Goal: Information Seeking & Learning: Check status

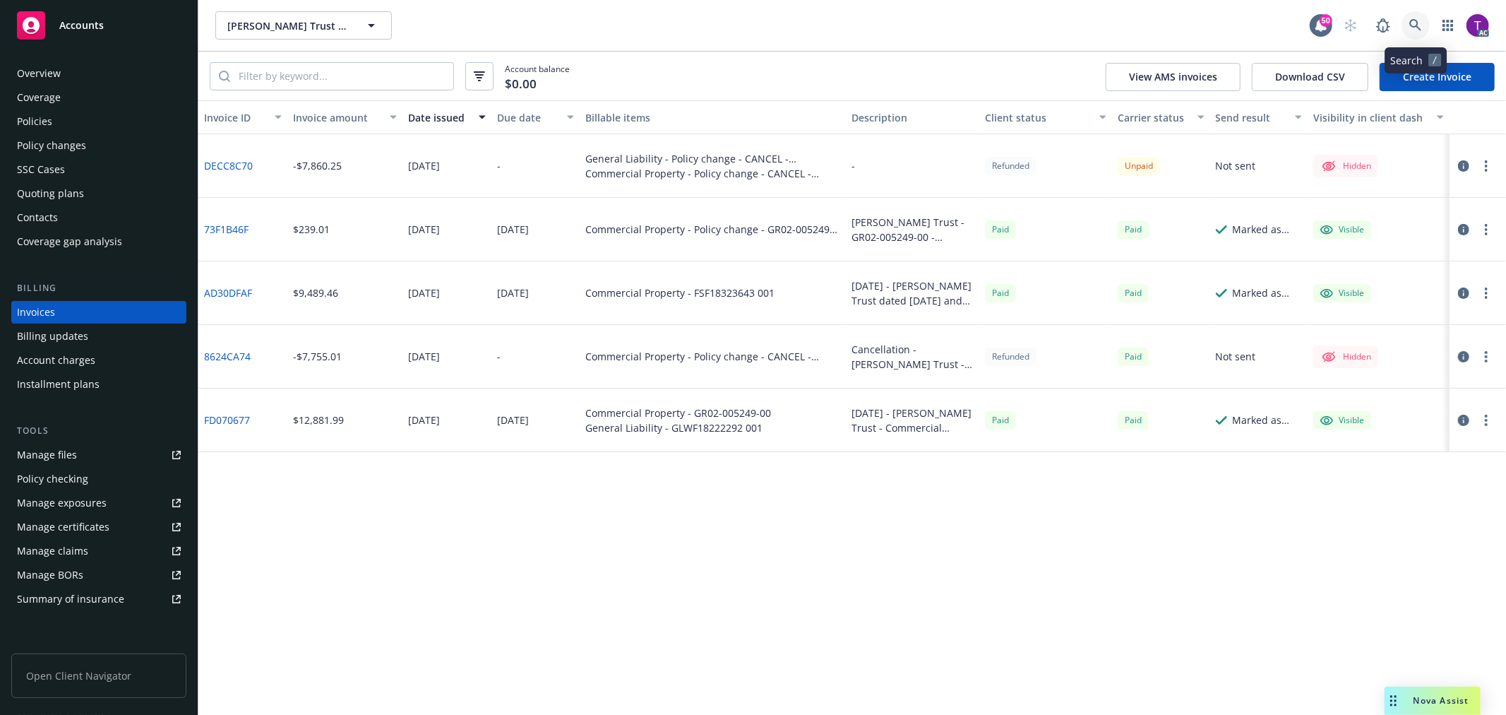
click at [1418, 24] on icon at bounding box center [1415, 25] width 13 height 13
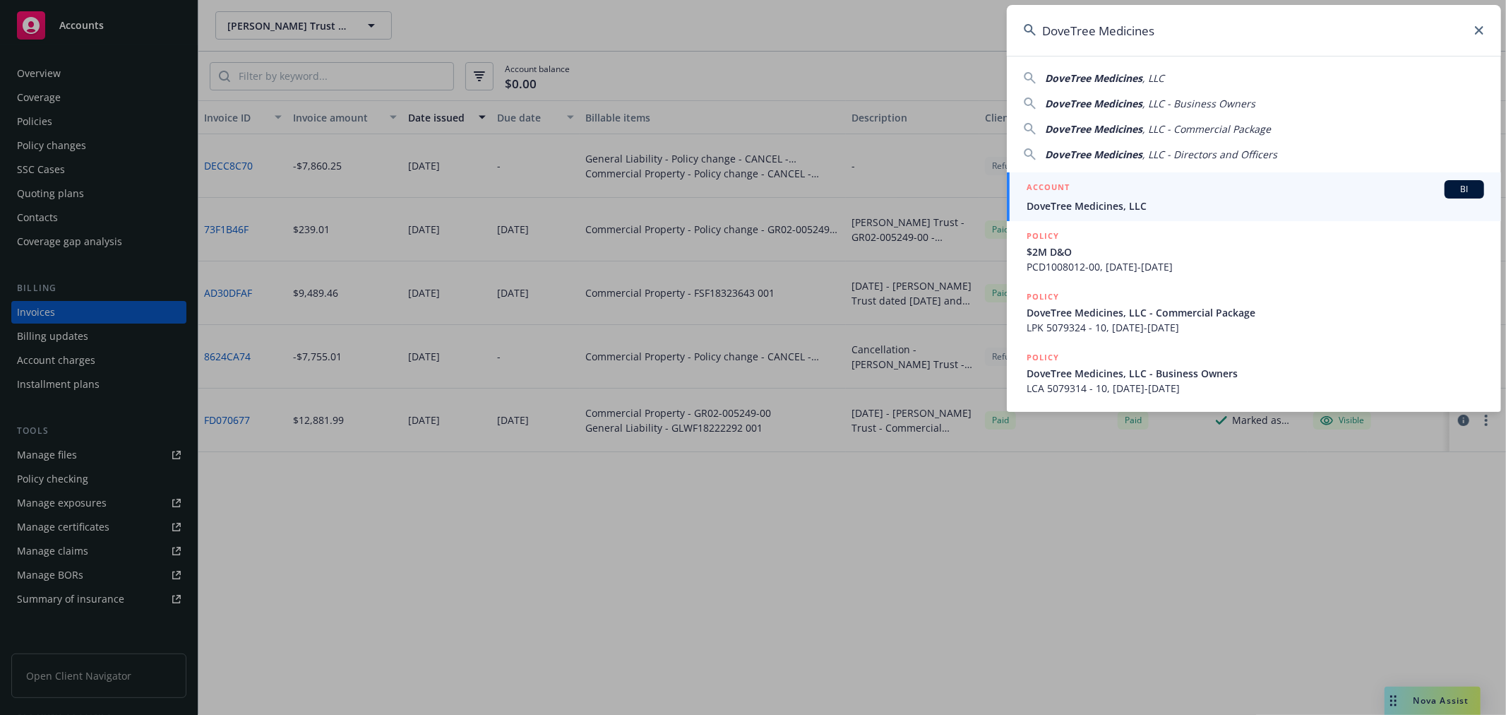
type input "DoveTree Medicines"
click at [1060, 214] on link "ACCOUNT BI DoveTree Medicines, LLC" at bounding box center [1254, 196] width 494 height 49
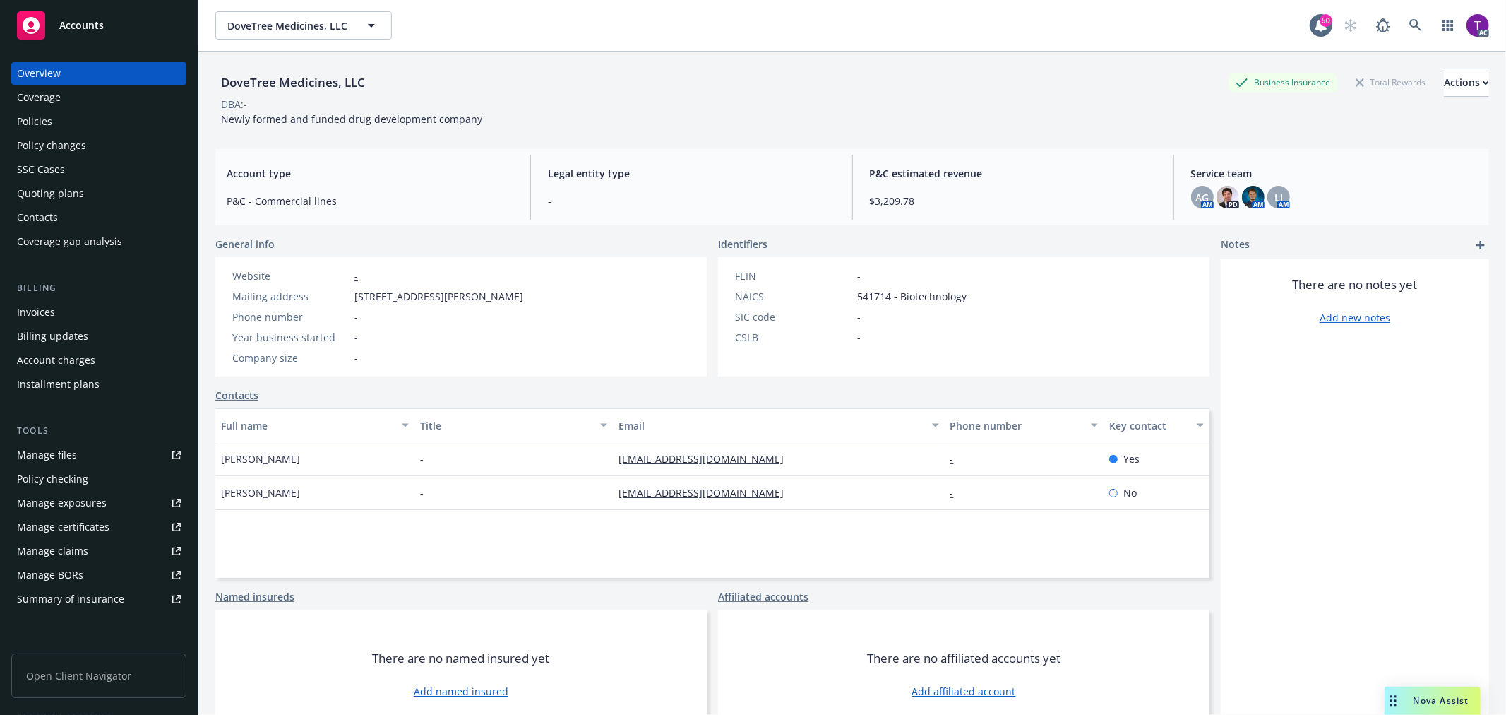
click at [45, 318] on div "Invoices" at bounding box center [36, 312] width 38 height 23
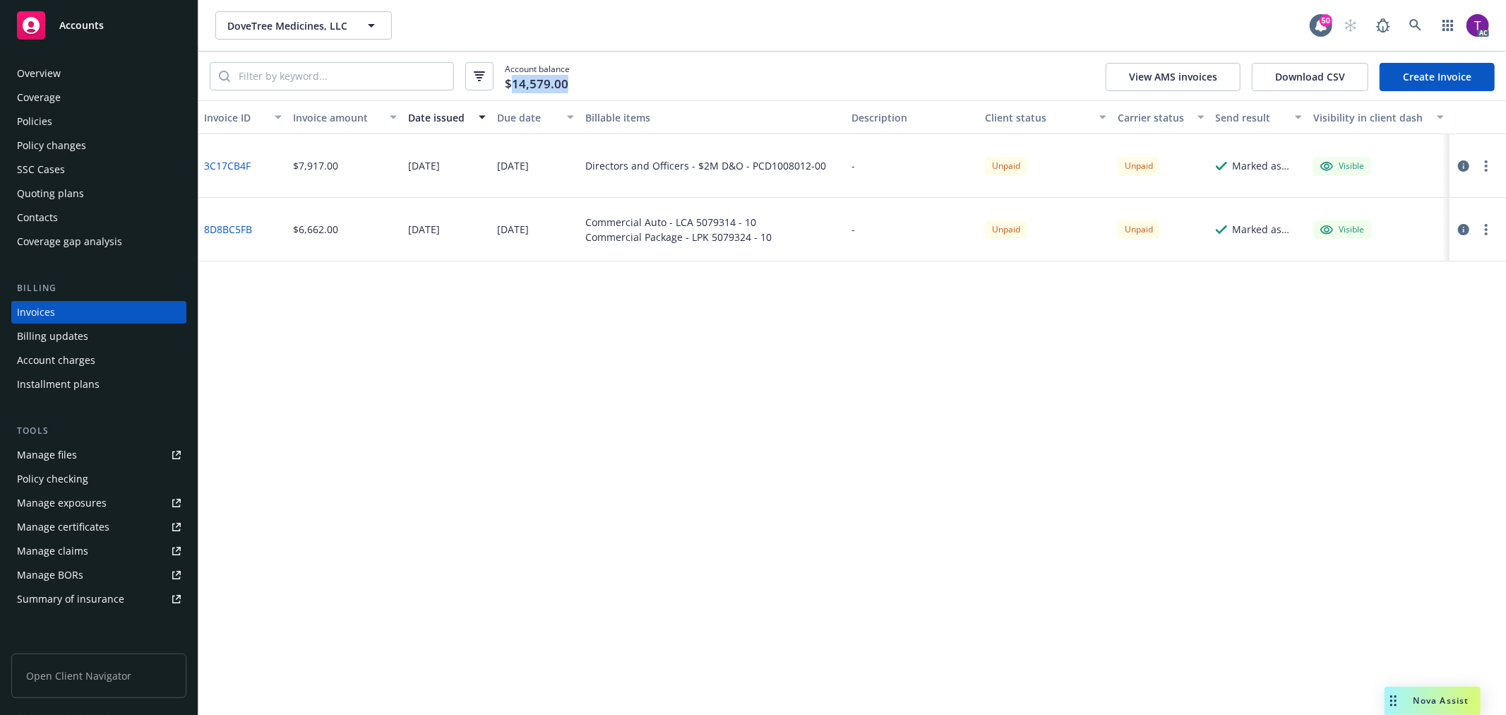
drag, startPoint x: 561, startPoint y: 83, endPoint x: 510, endPoint y: 82, distance: 51.6
click at [510, 82] on span "$14,579.00" at bounding box center [537, 84] width 64 height 18
drag, startPoint x: 335, startPoint y: 162, endPoint x: 287, endPoint y: 164, distance: 48.7
click at [287, 164] on div "$7,917.00" at bounding box center [344, 166] width 115 height 64
copy div "$7,917.00"
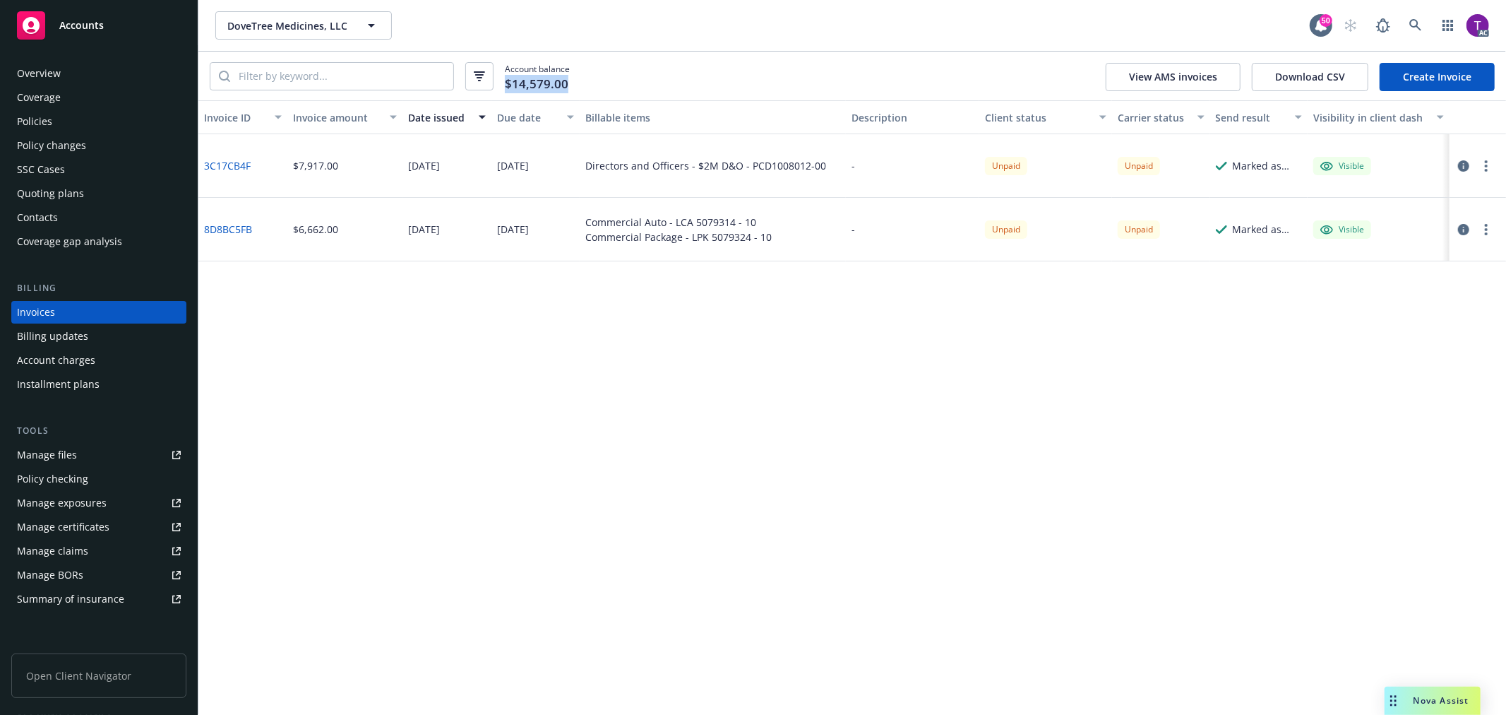
drag, startPoint x: 578, startPoint y: 83, endPoint x: 502, endPoint y: 87, distance: 75.6
click at [502, 87] on div "Account balance $14,579.00 View AMS invoices Download CSV Create Invoice" at bounding box center [852, 76] width 1308 height 49
copy span "$14,579.00"
drag, startPoint x: 344, startPoint y: 172, endPoint x: 293, endPoint y: 162, distance: 51.8
click at [293, 162] on div "$7,917.00" at bounding box center [344, 166] width 115 height 64
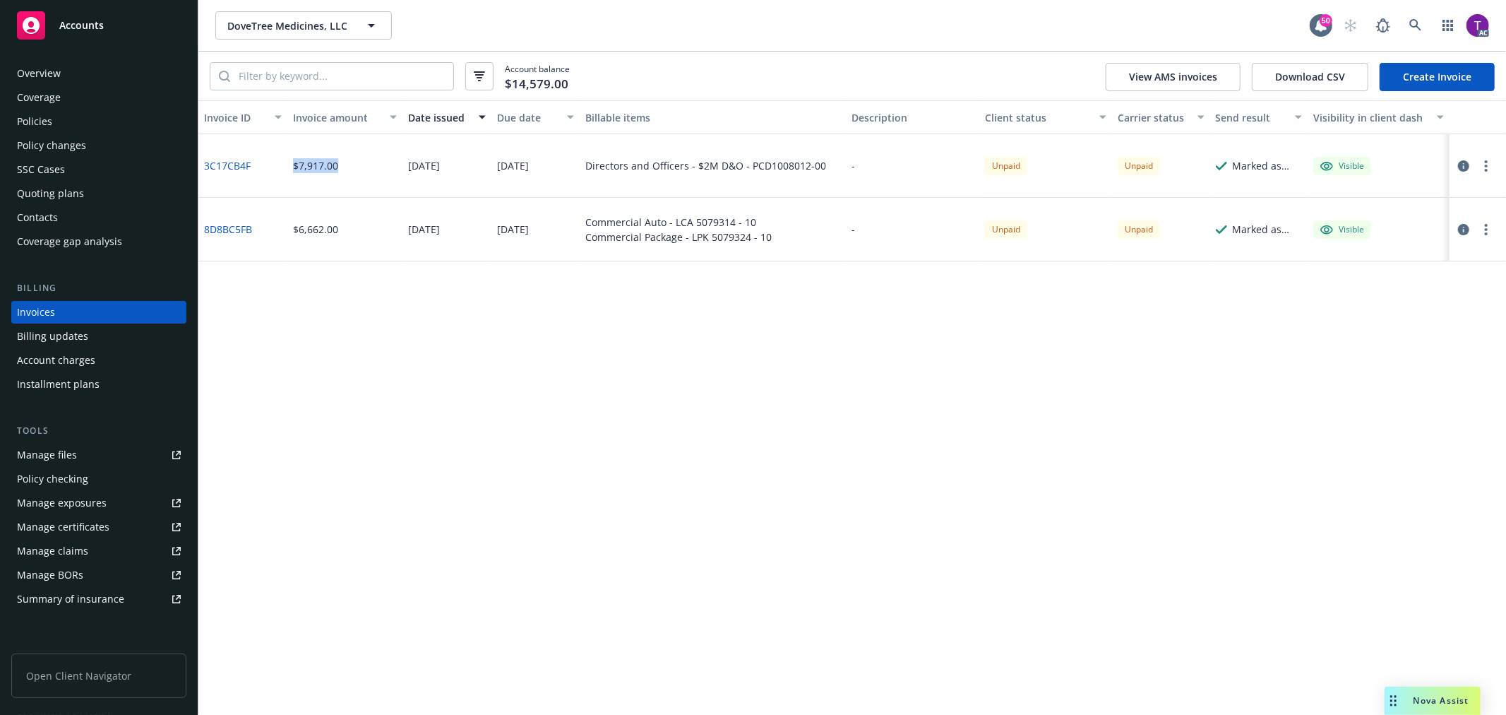
copy div "$7,917.00"
drag, startPoint x: 350, startPoint y: 244, endPoint x: 291, endPoint y: 234, distance: 59.3
click at [291, 234] on div "$6,662.00" at bounding box center [344, 230] width 115 height 64
copy div "$6,662.00"
drag, startPoint x: 599, startPoint y: 93, endPoint x: 504, endPoint y: 94, distance: 94.6
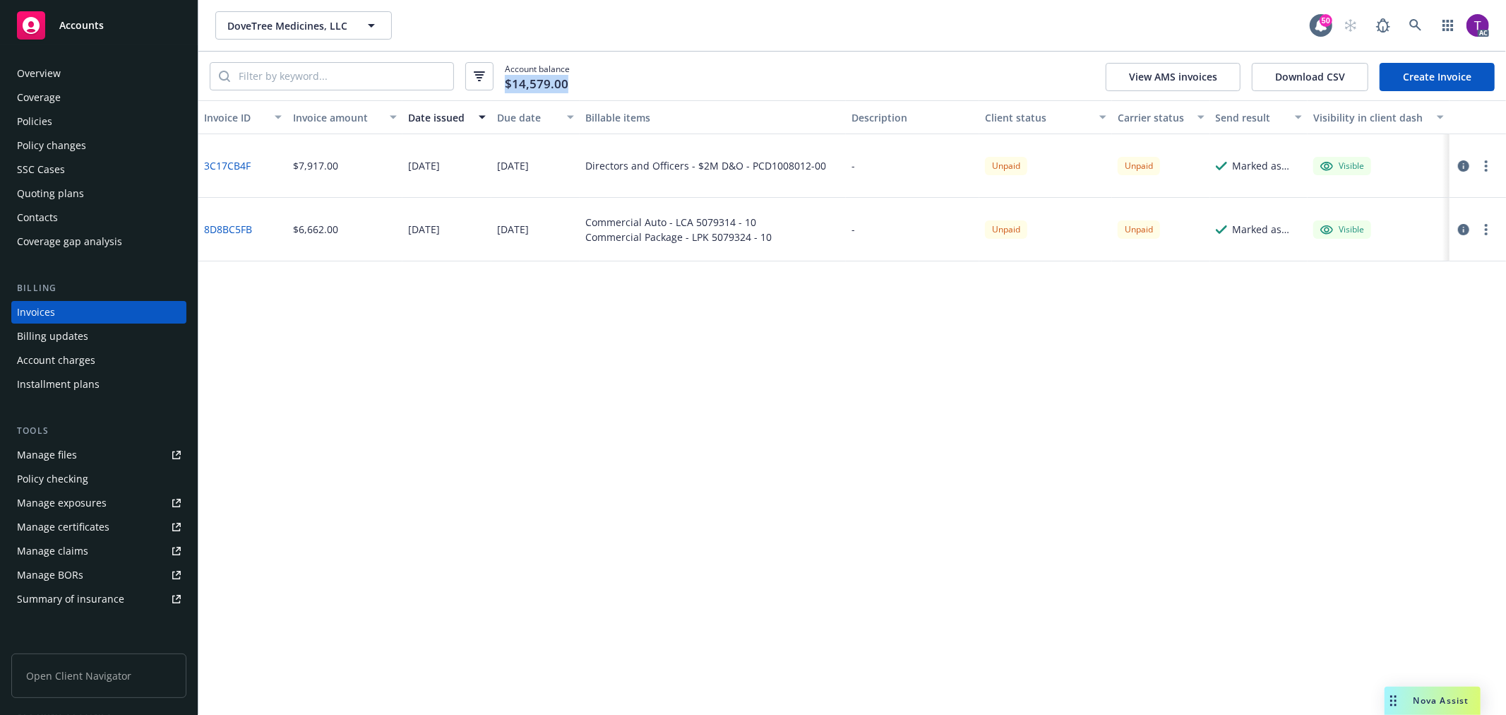
click at [504, 94] on div "Account balance $14,579.00 View AMS invoices Download CSV Create Invoice" at bounding box center [852, 76] width 1308 height 49
copy span "$14,579.00"
click at [1426, 30] on link at bounding box center [1416, 25] width 28 height 28
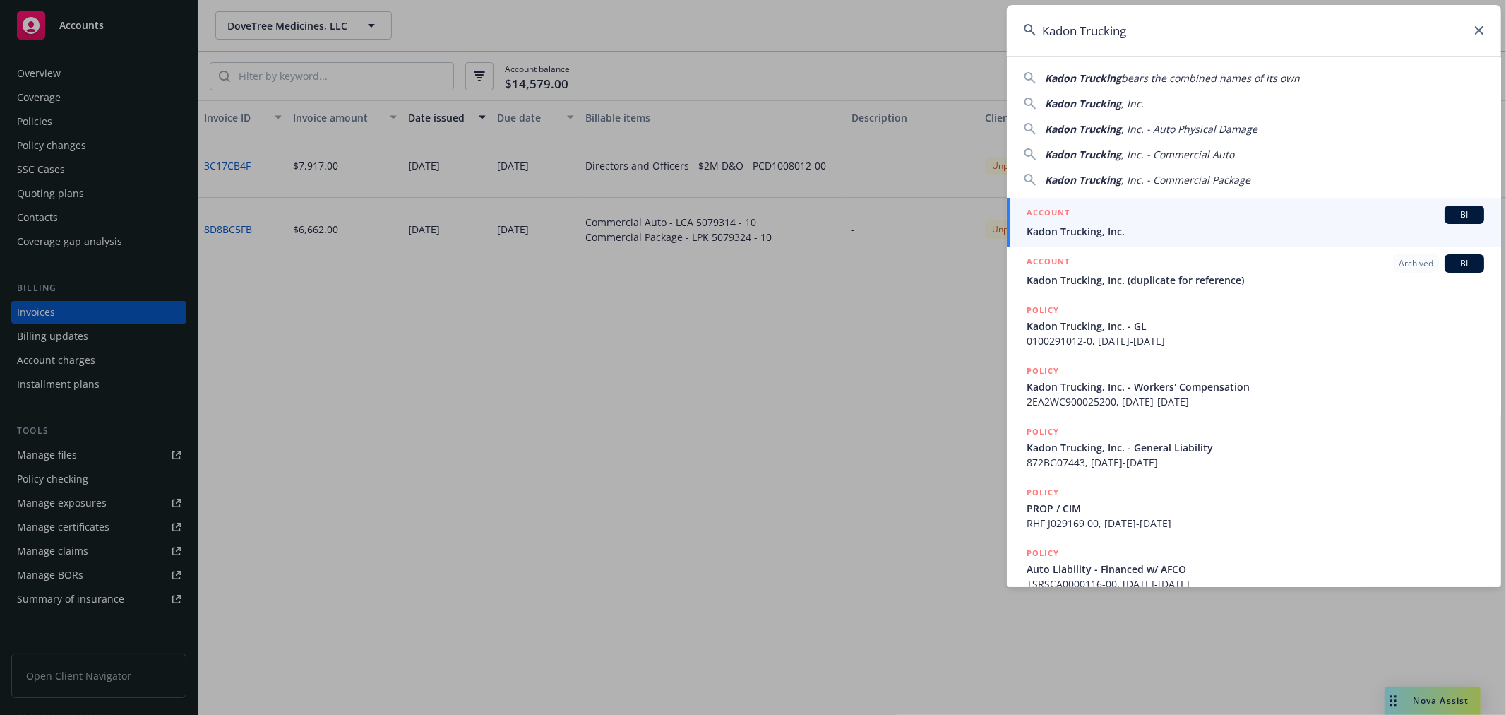
type input "Kadon Trucking"
click at [1057, 224] on span "Kadon Trucking, Inc." at bounding box center [1256, 231] width 458 height 15
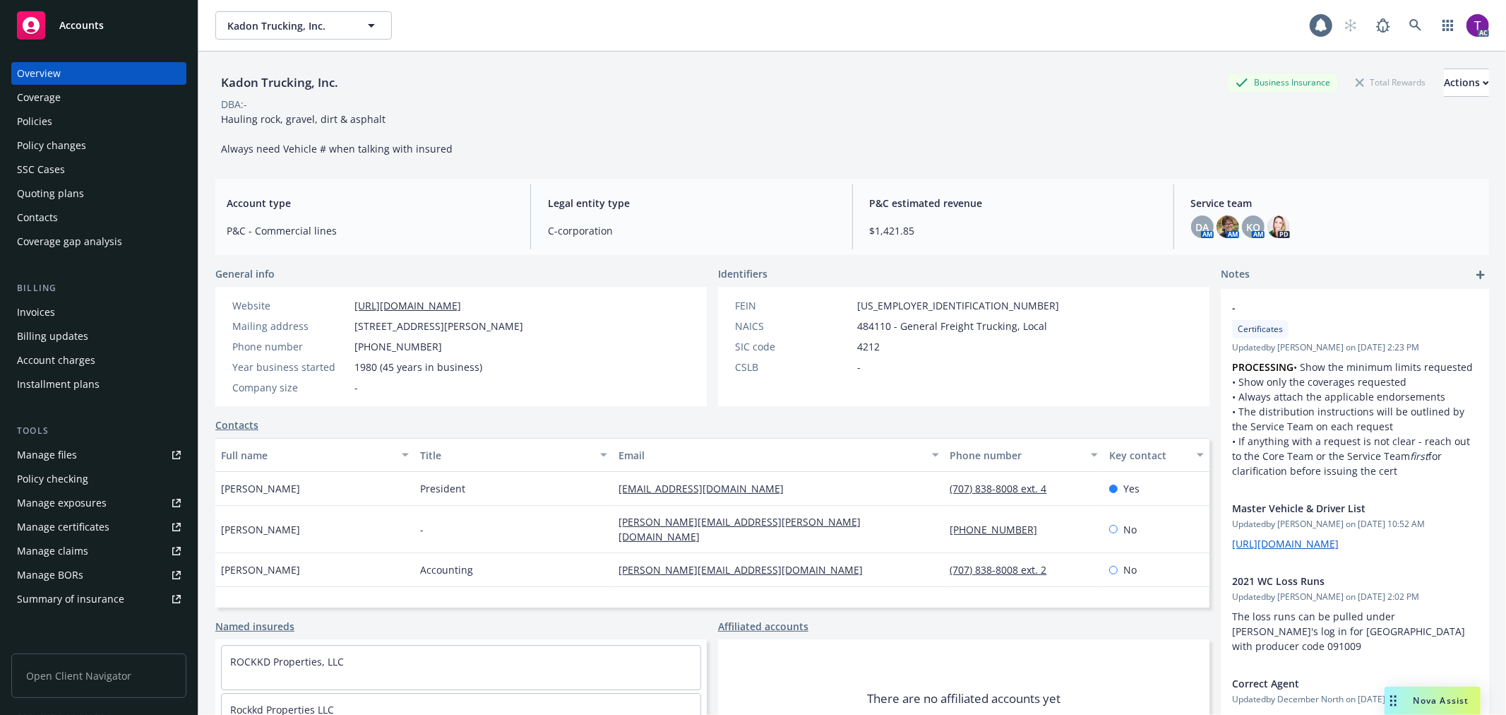
click at [88, 318] on div "Invoices" at bounding box center [99, 312] width 164 height 23
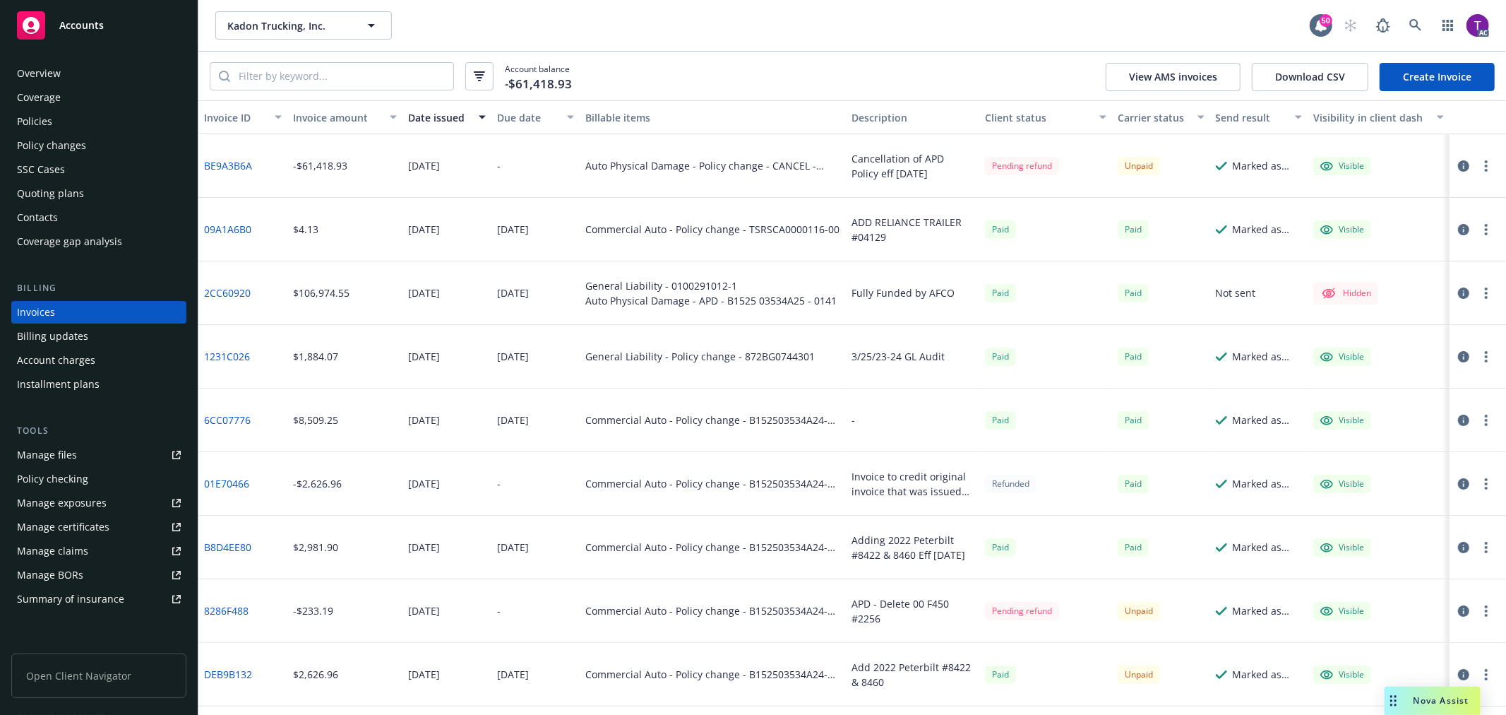
click at [304, 129] on button "Invoice amount" at bounding box center [344, 117] width 115 height 34
click at [323, 113] on div "Invoice amount" at bounding box center [337, 117] width 88 height 15
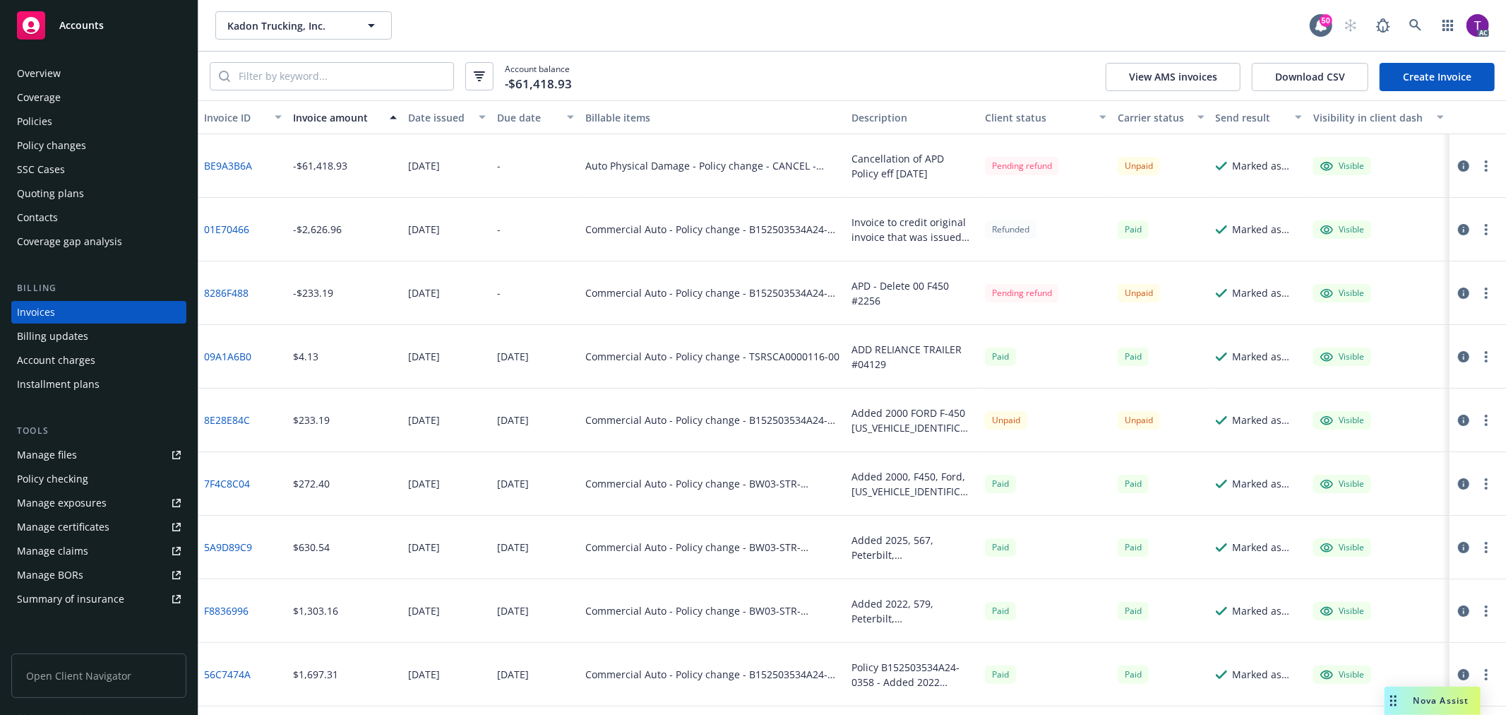
click at [226, 159] on link "BE9A3B6A" at bounding box center [228, 165] width 48 height 15
click at [1412, 26] on icon at bounding box center [1415, 25] width 12 height 12
click at [1414, 23] on icon at bounding box center [1415, 25] width 13 height 13
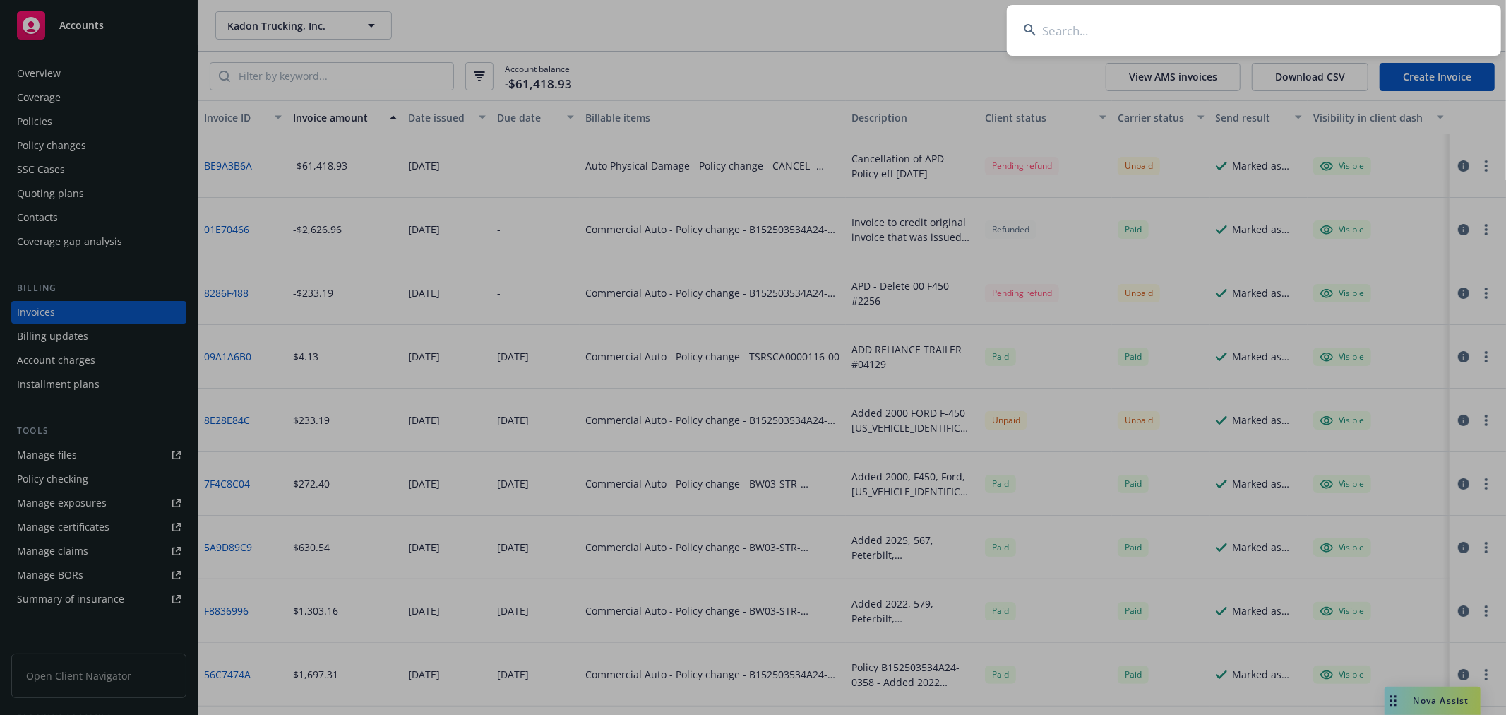
type input "p"
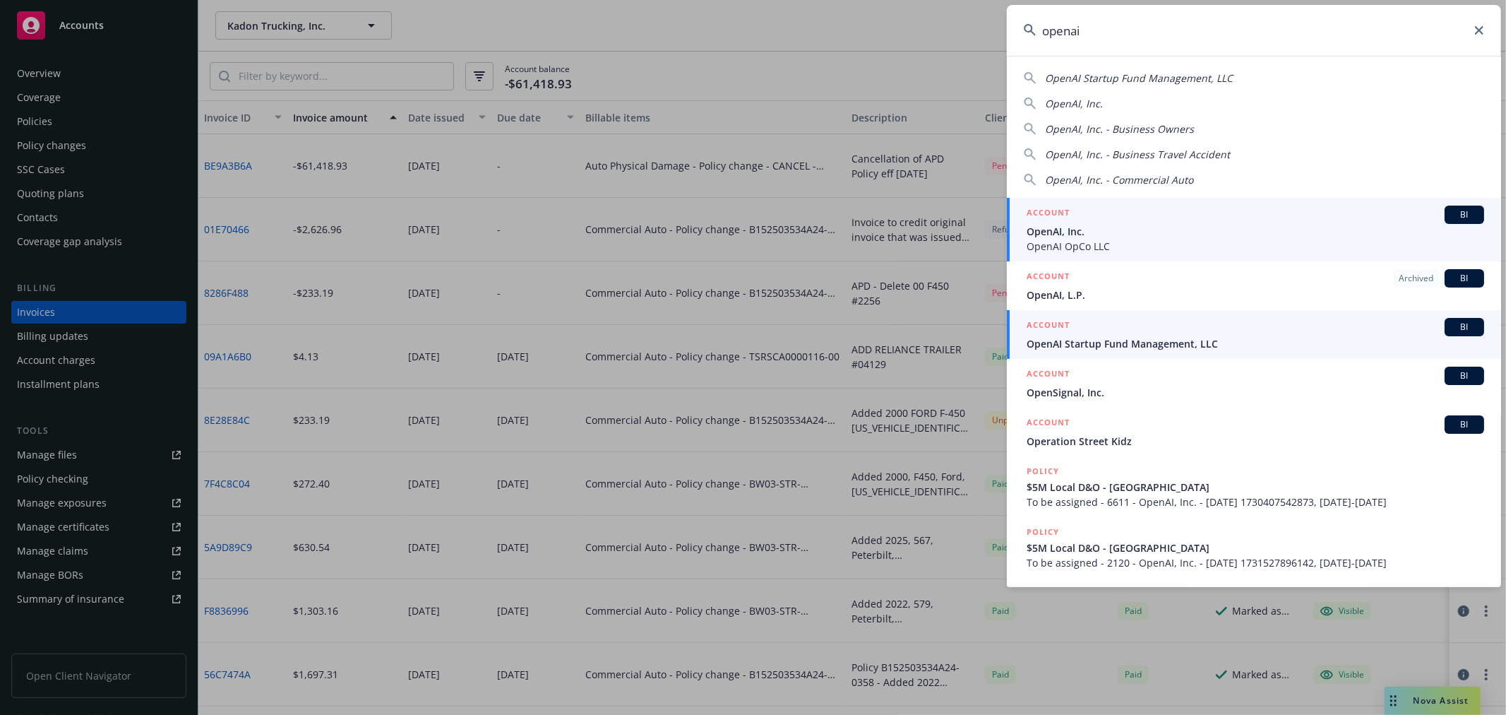
type input "openai"
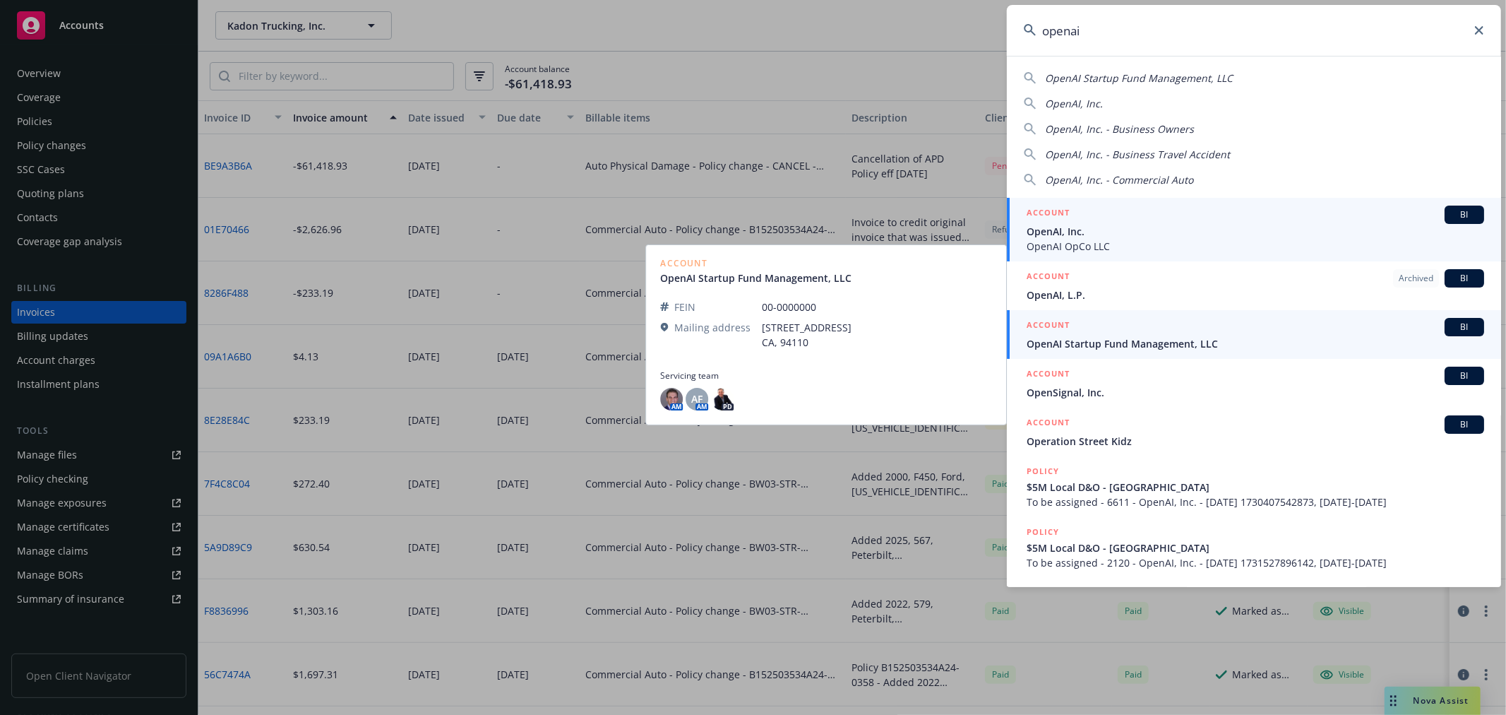
click at [1123, 246] on span "OpenAI OpCo LLC" at bounding box center [1256, 246] width 458 height 15
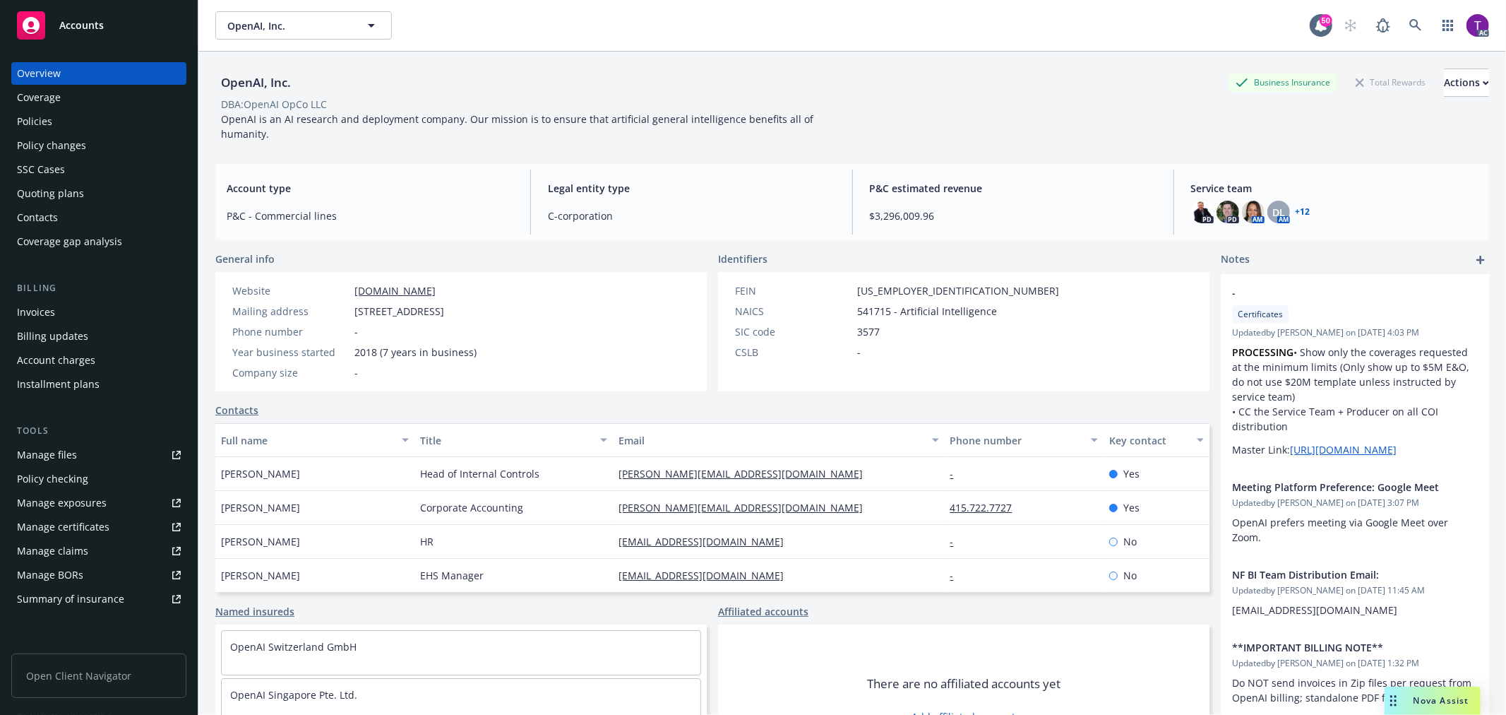
click at [64, 315] on div "Invoices" at bounding box center [99, 312] width 164 height 23
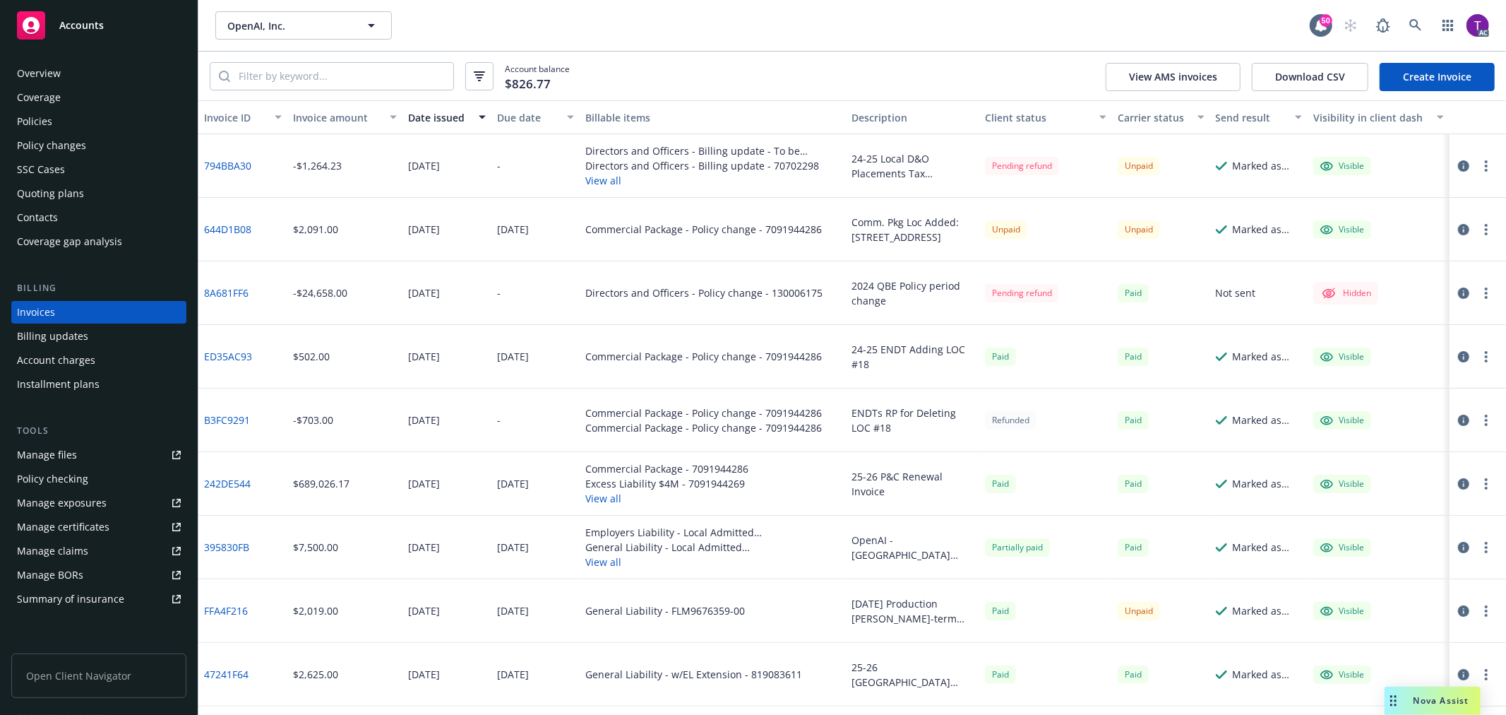
click at [229, 158] on link "794BBA30" at bounding box center [227, 165] width 47 height 15
click at [377, 76] on input "search" at bounding box center [341, 76] width 223 height 27
paste input "70702298"
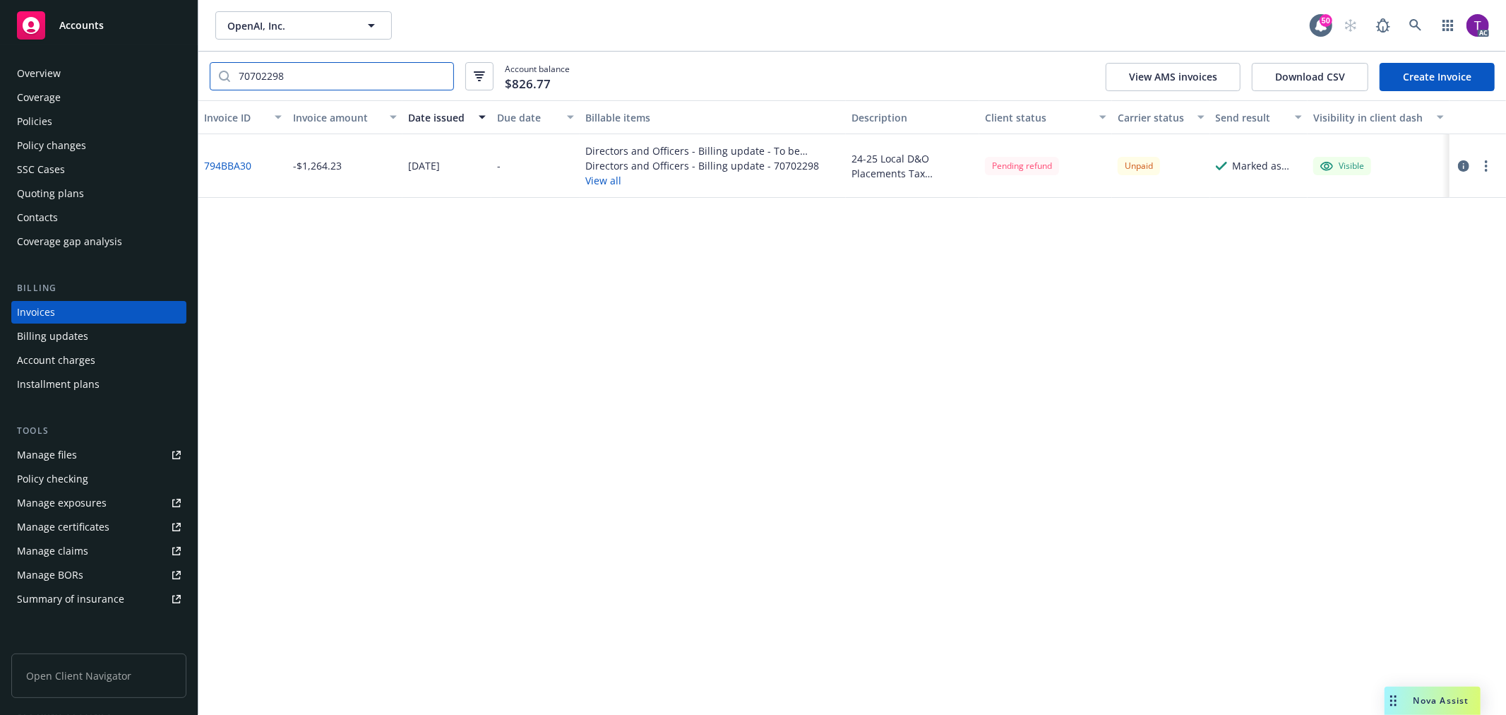
type input "70702298"
click at [1415, 18] on link at bounding box center [1416, 25] width 28 height 28
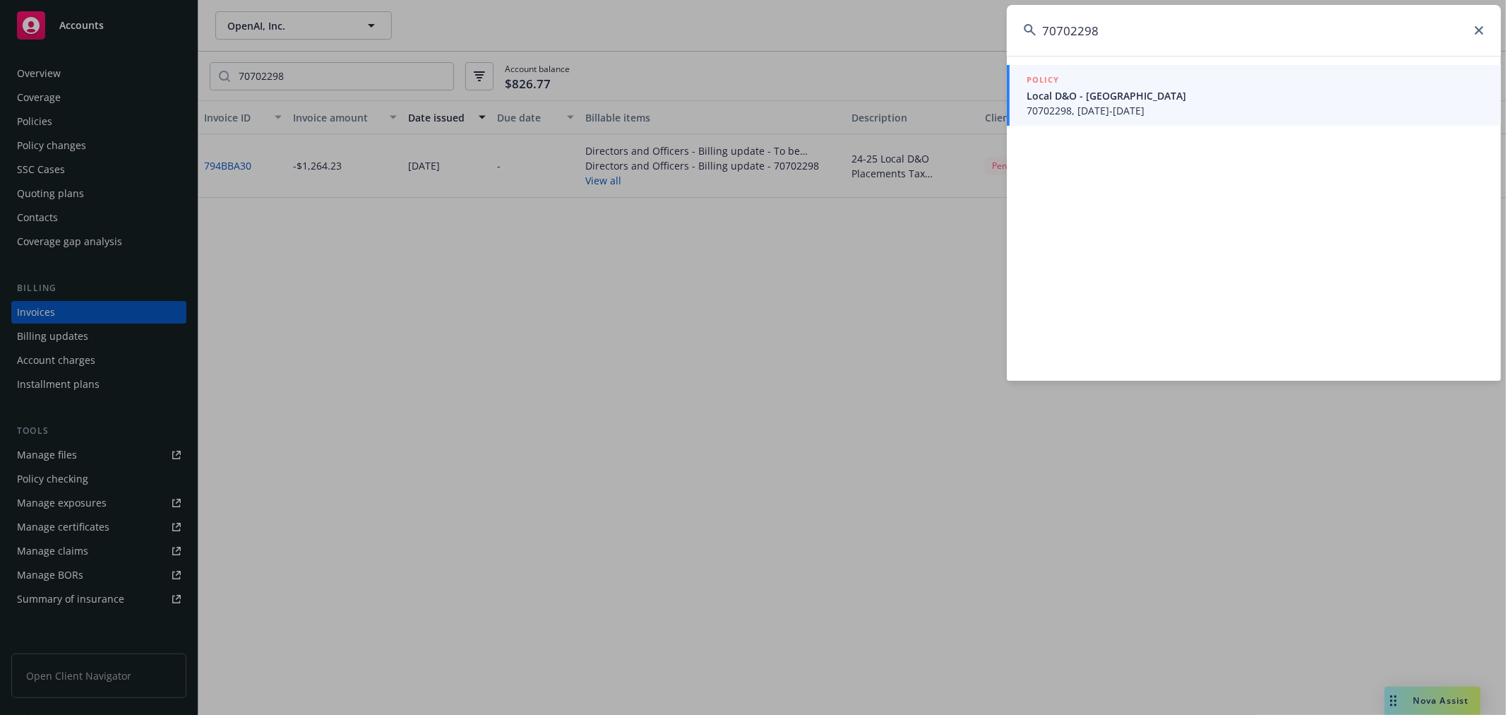
type input "70702298"
click at [1137, 94] on span "Local D&O - [GEOGRAPHIC_DATA]" at bounding box center [1256, 95] width 458 height 15
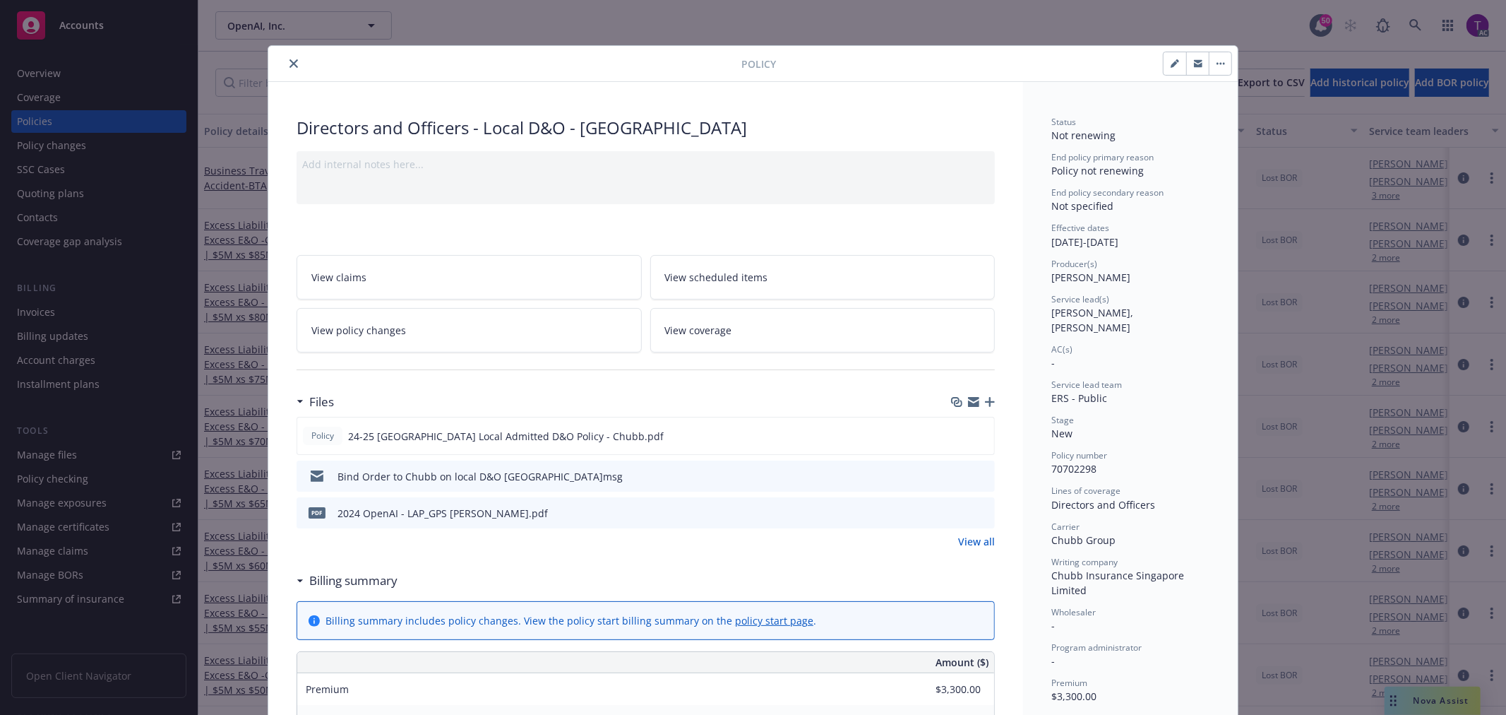
click at [290, 64] on icon "close" at bounding box center [294, 63] width 8 height 8
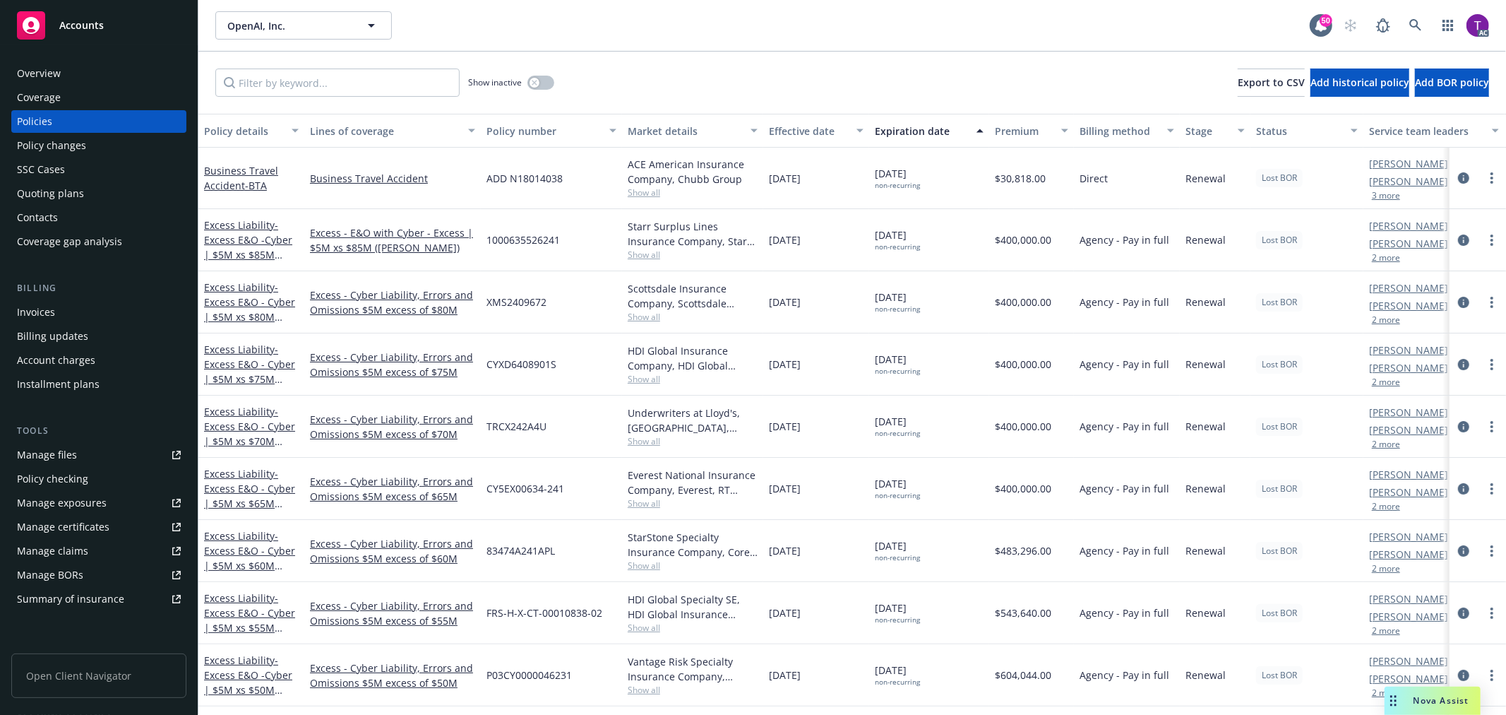
click at [61, 309] on div "Invoices" at bounding box center [99, 312] width 164 height 23
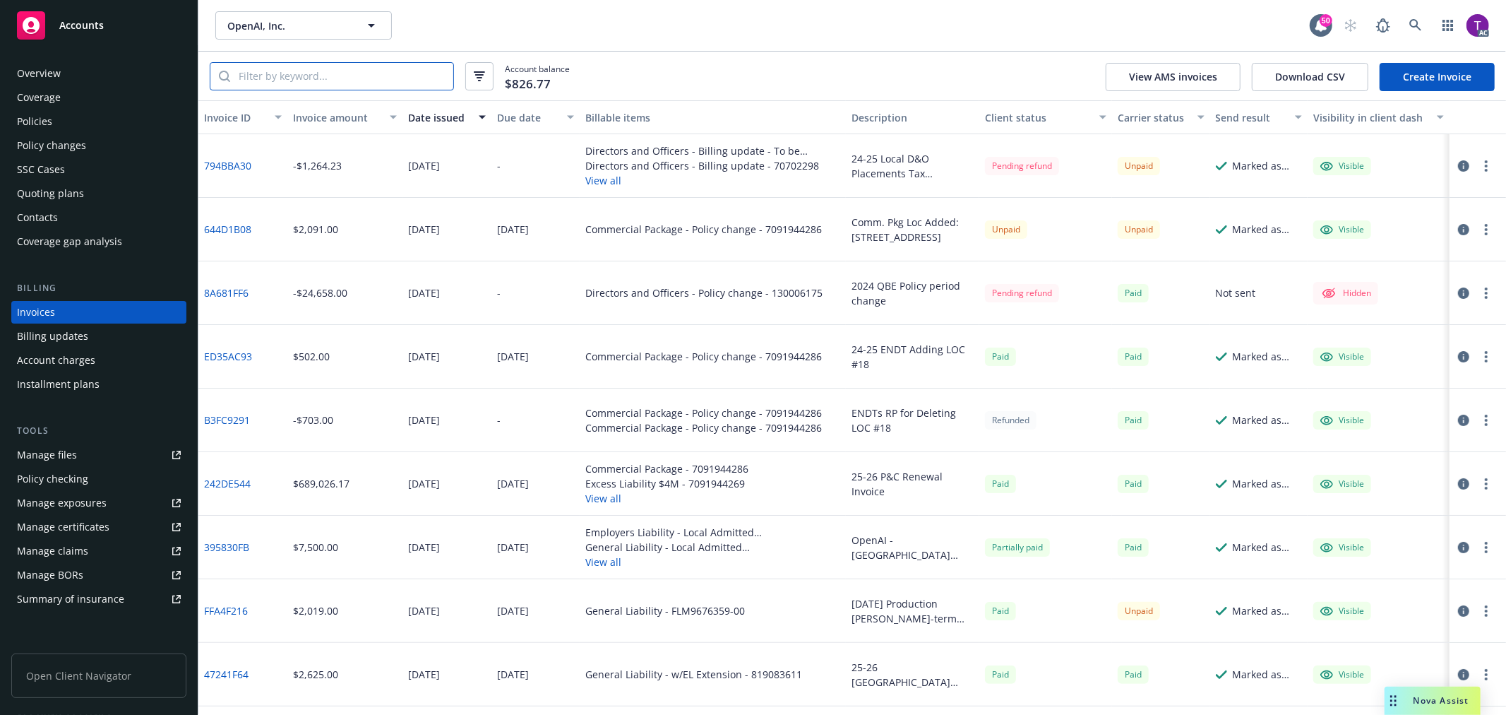
click at [288, 88] on input "search" at bounding box center [341, 76] width 223 height 27
paste input "70702298"
type input "70702298"
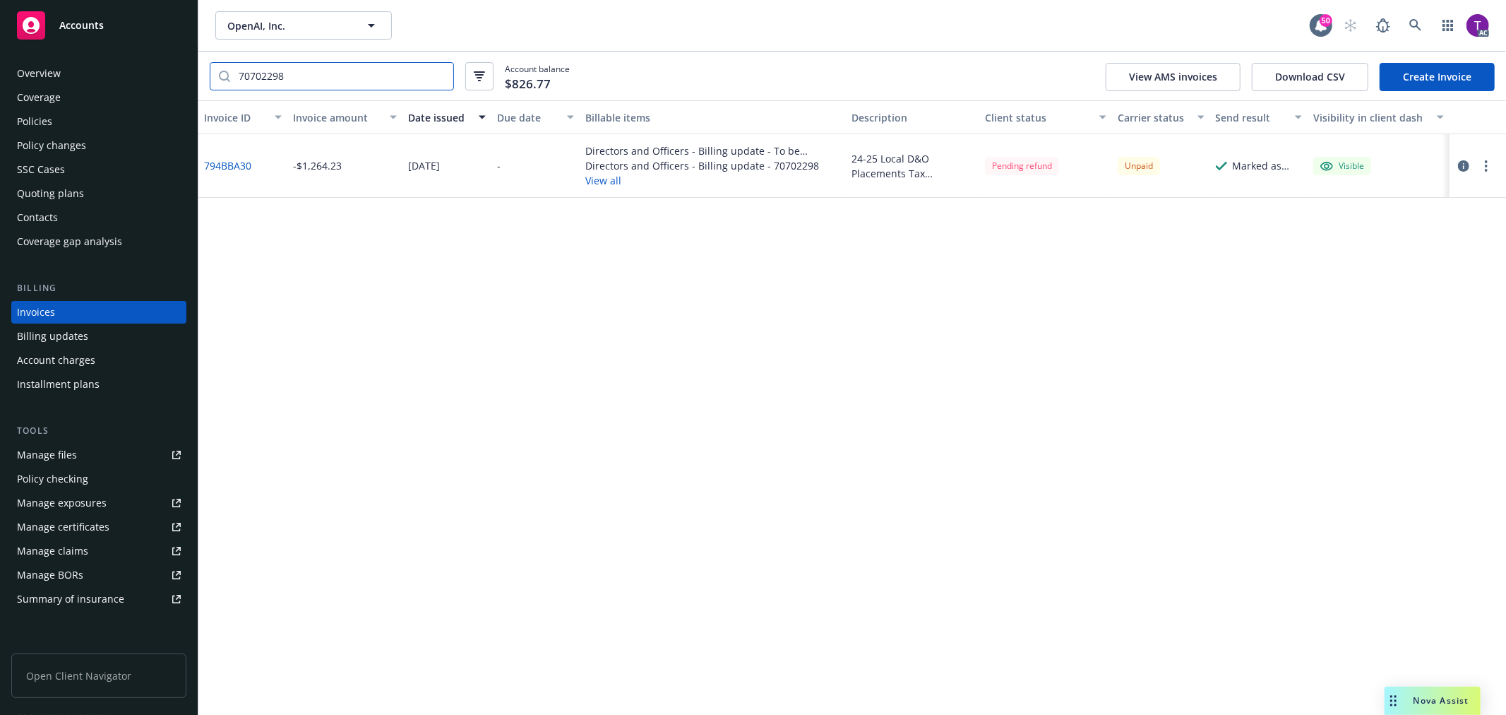
click at [436, 76] on input "70702298" at bounding box center [341, 76] width 223 height 27
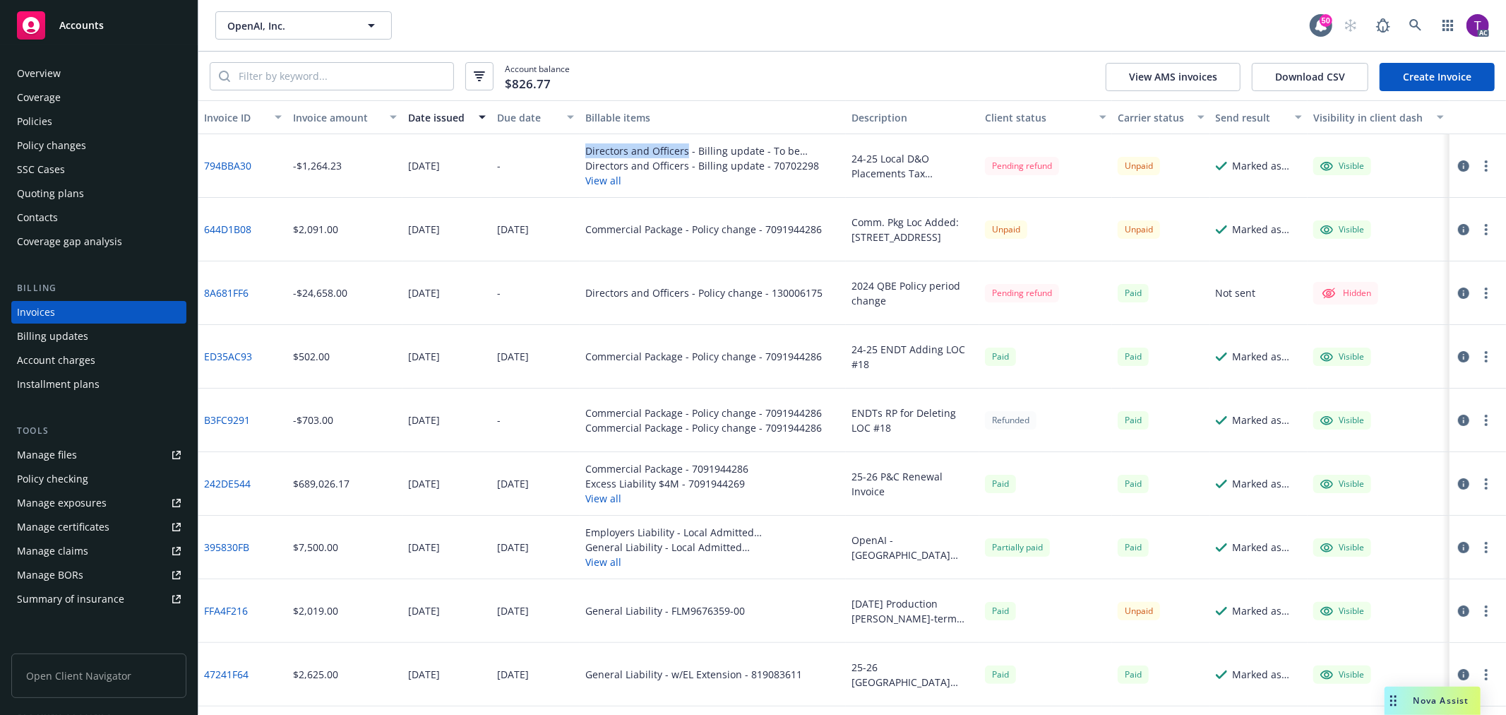
drag, startPoint x: 582, startPoint y: 153, endPoint x: 681, endPoint y: 150, distance: 98.9
click at [681, 150] on div "Directors and Officers - Billing update - To be assigned - 2120 - OpenAI, Inc. …" at bounding box center [712, 150] width 255 height 15
copy div "Directors and Officers"
click at [1414, 25] on icon at bounding box center [1415, 25] width 13 height 13
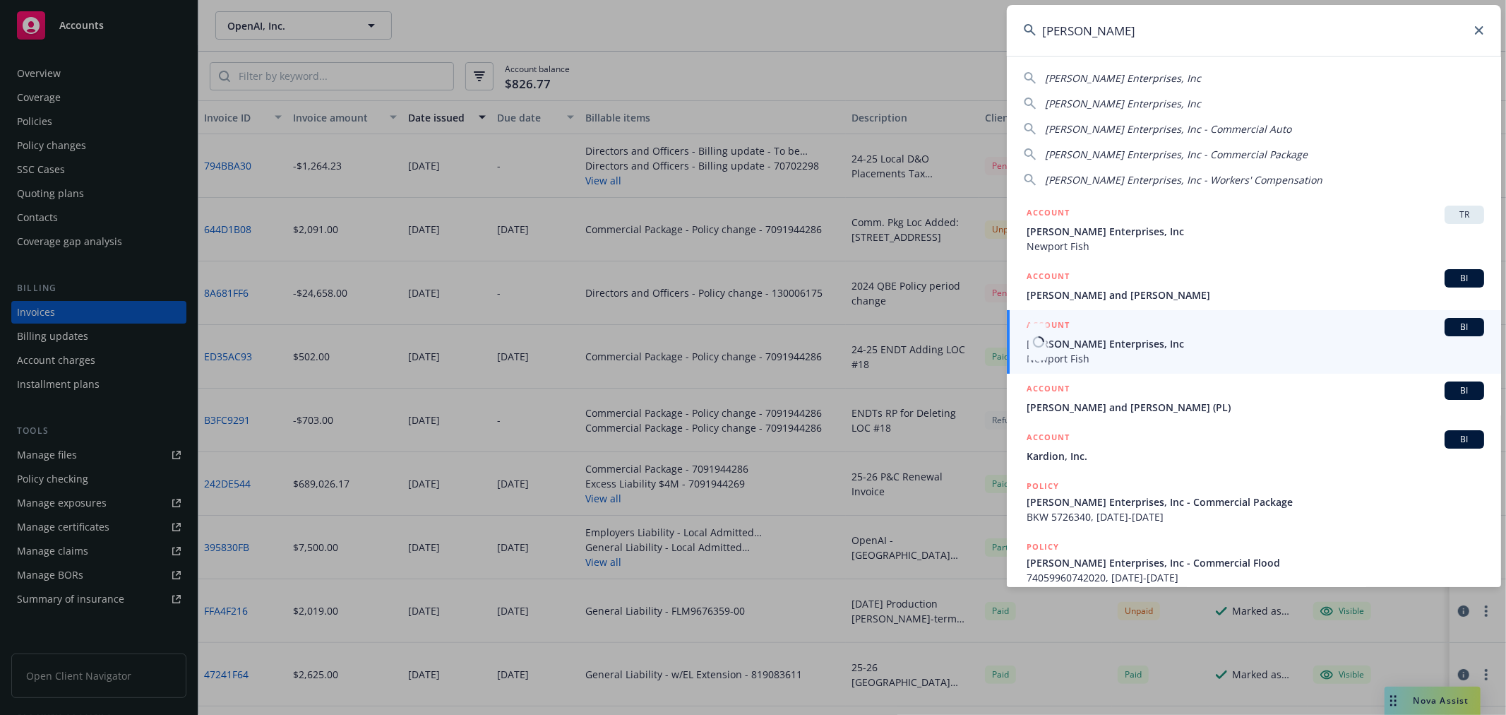
type input "[PERSON_NAME]"
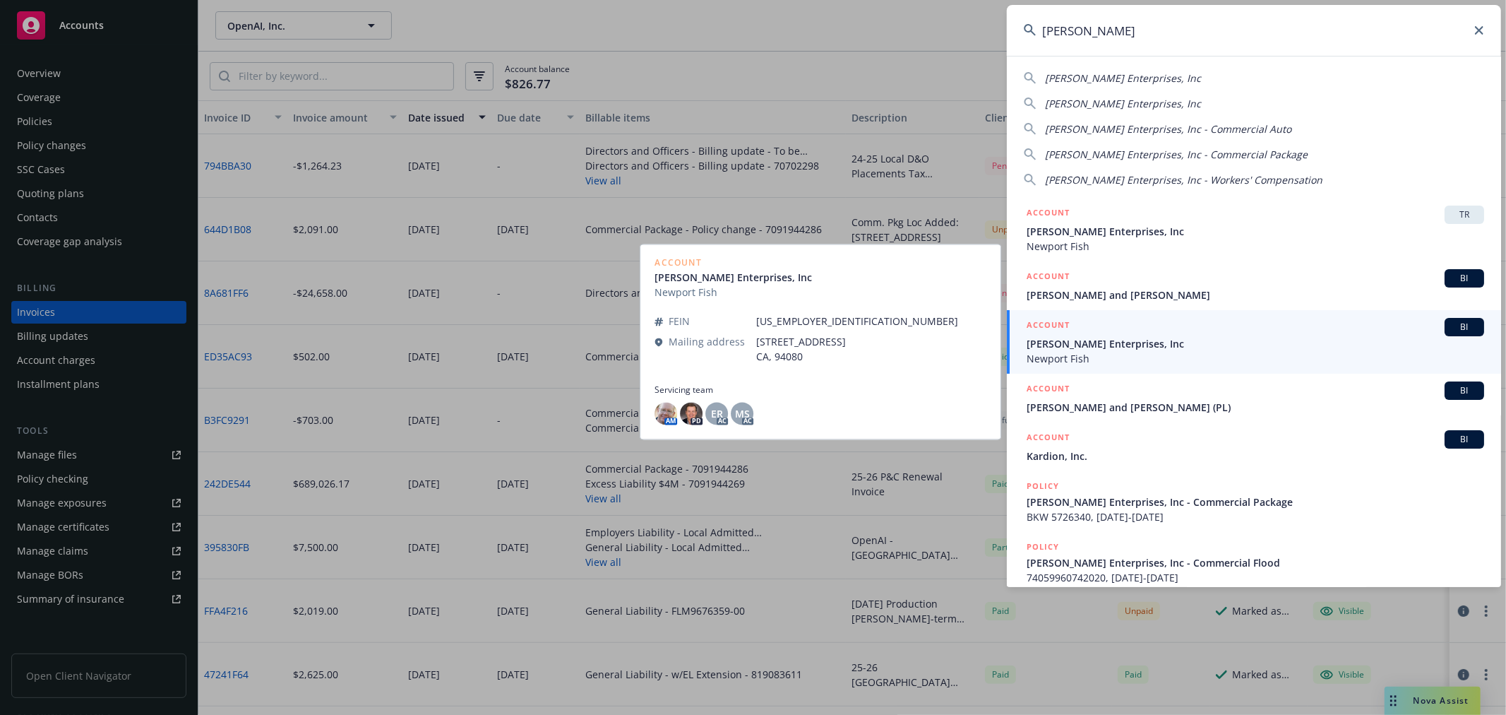
click at [1111, 347] on span "[PERSON_NAME] Enterprises, Inc" at bounding box center [1256, 343] width 458 height 15
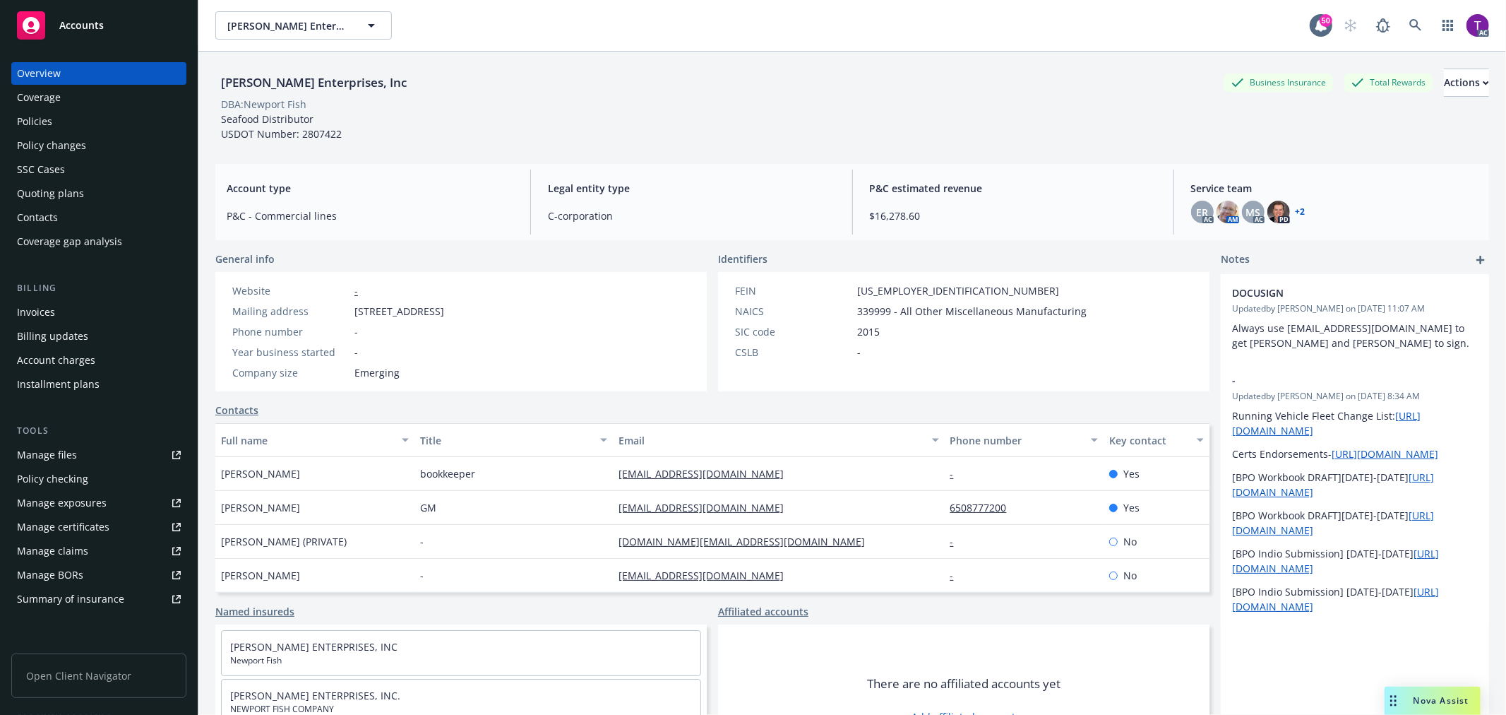
click at [32, 311] on div "Invoices" at bounding box center [36, 312] width 38 height 23
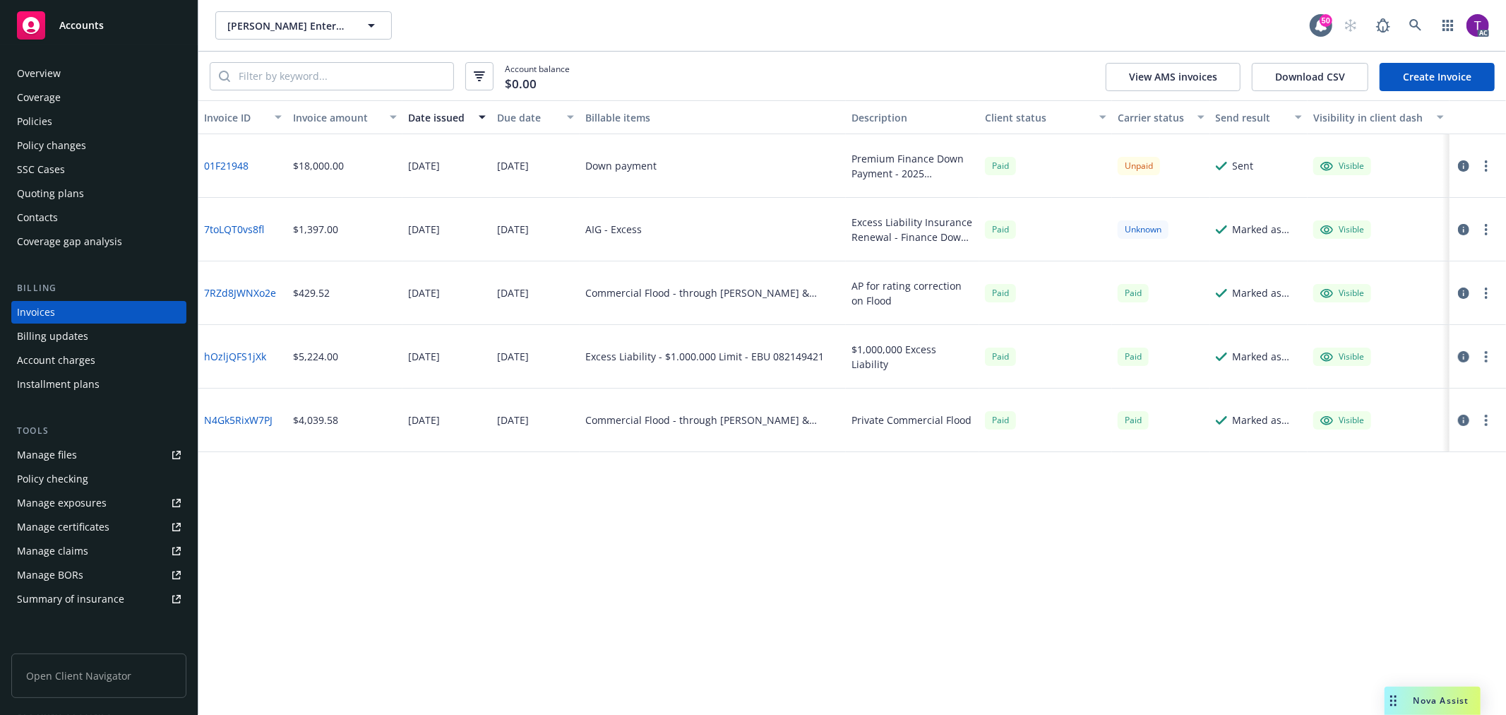
click at [49, 117] on div "Policies" at bounding box center [34, 121] width 35 height 23
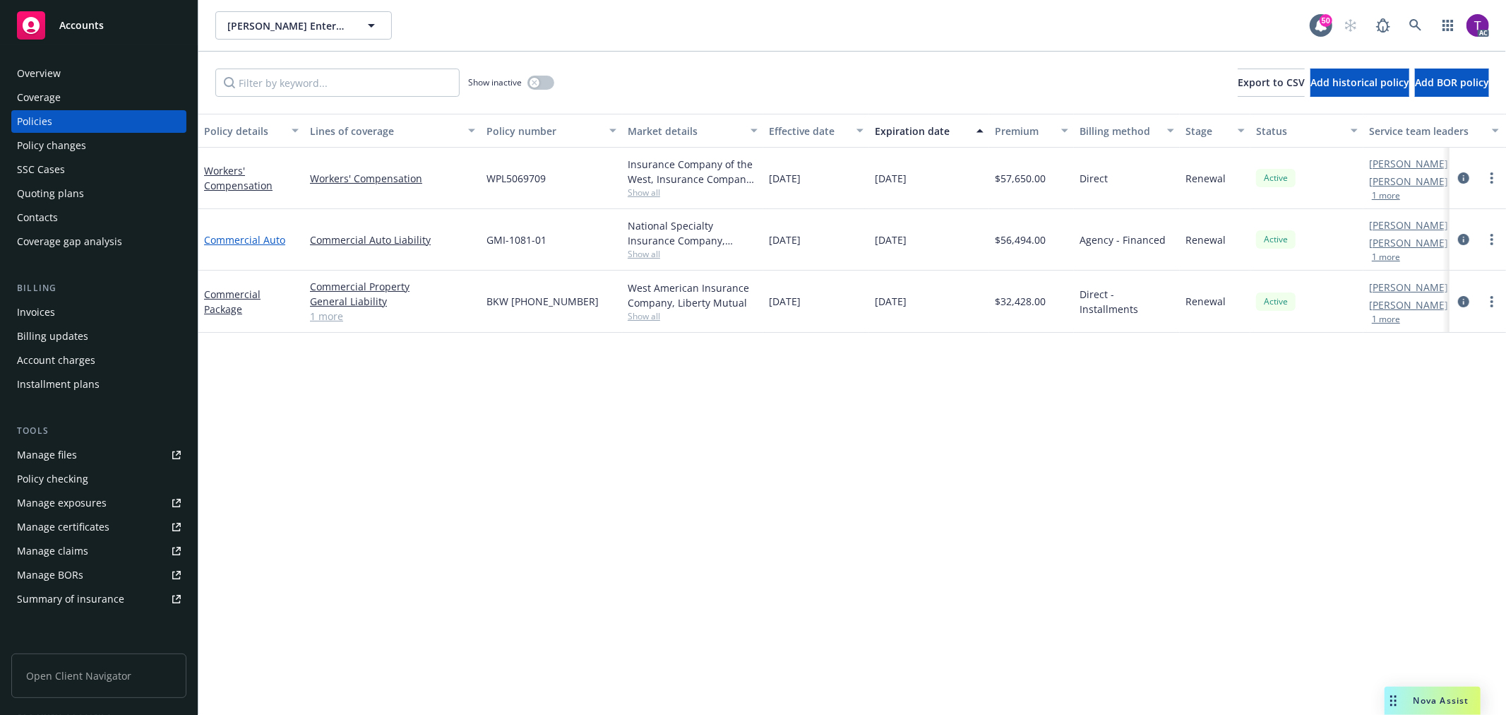
click at [267, 237] on link "Commercial Auto" at bounding box center [244, 239] width 81 height 13
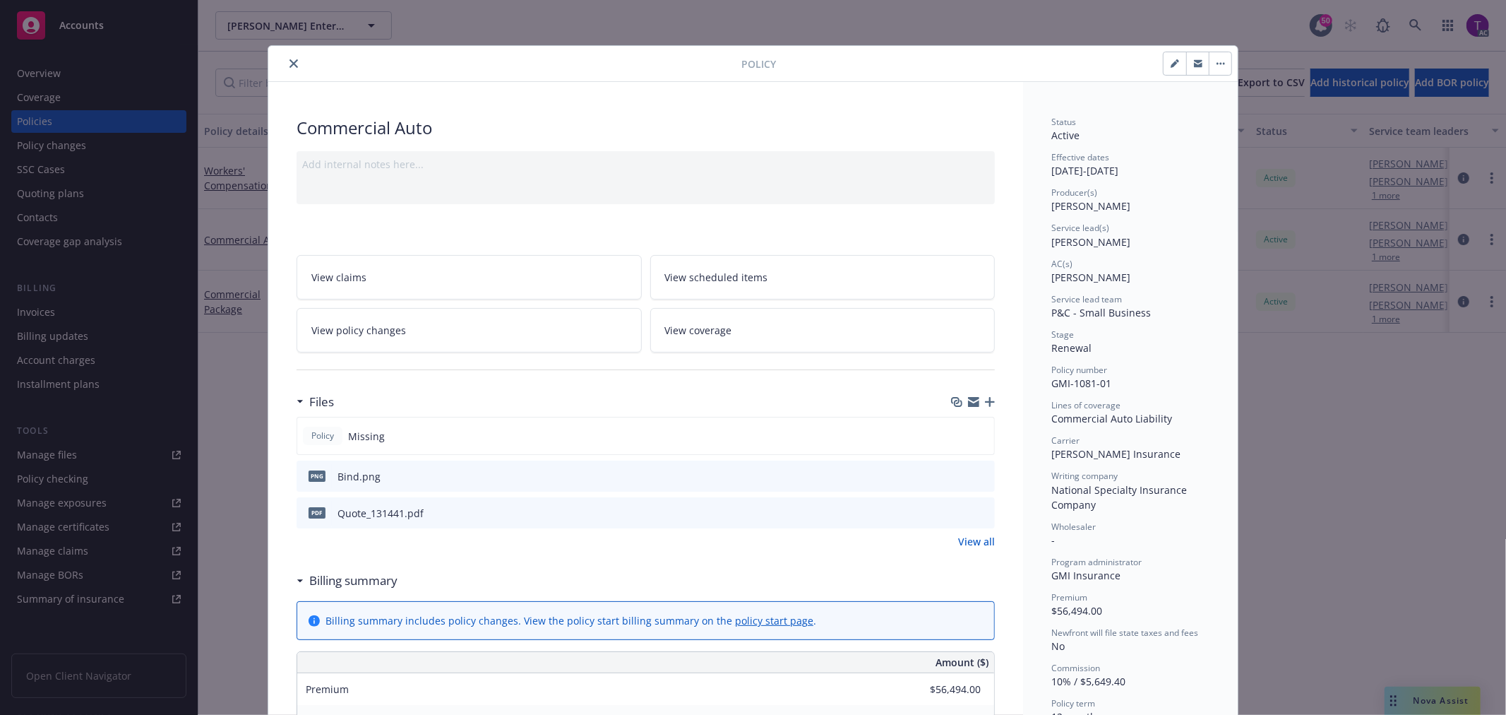
click at [285, 58] on button "close" at bounding box center [293, 63] width 17 height 17
